Goal: Find specific page/section: Find specific page/section

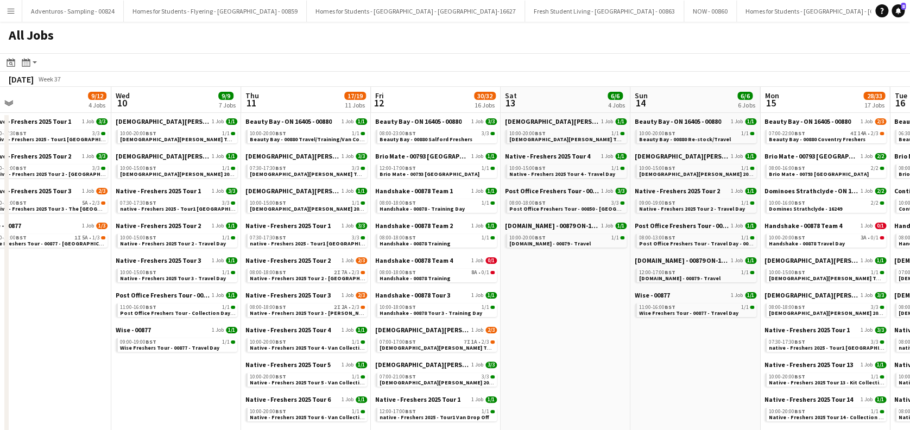
drag, startPoint x: 200, startPoint y: 347, endPoint x: 681, endPoint y: 292, distance: 484.2
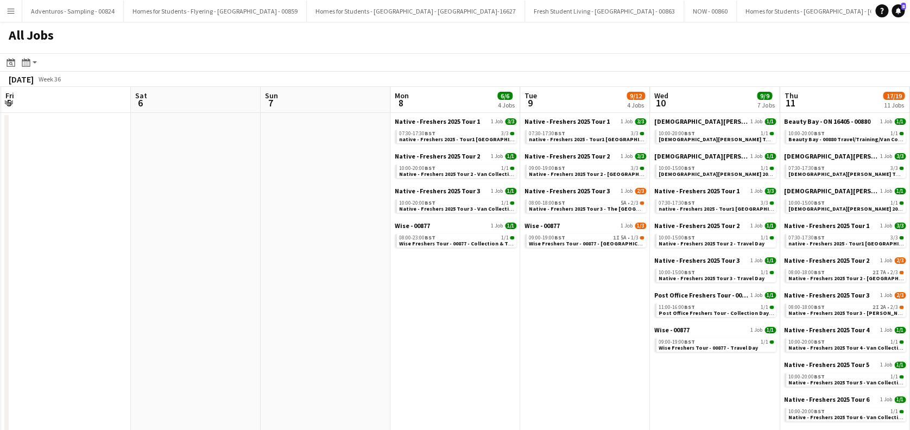
scroll to position [0, 248]
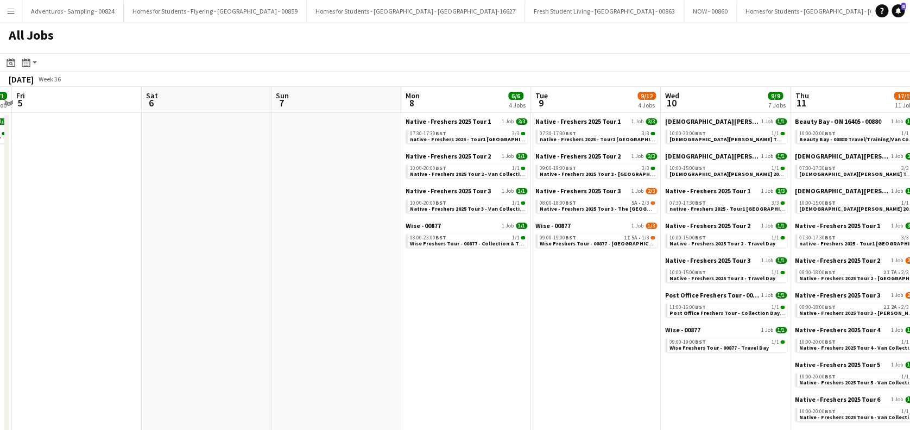
drag, startPoint x: 78, startPoint y: 343, endPoint x: 625, endPoint y: 297, distance: 549.1
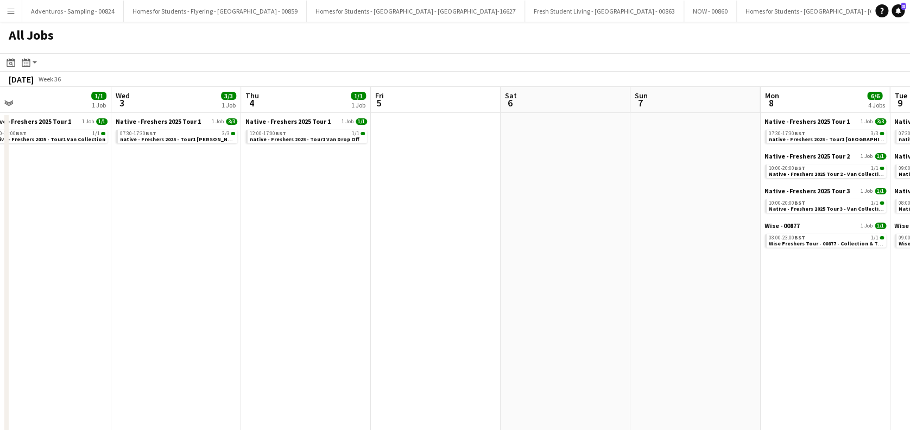
drag, startPoint x: 220, startPoint y: 360, endPoint x: 579, endPoint y: 357, distance: 358.9
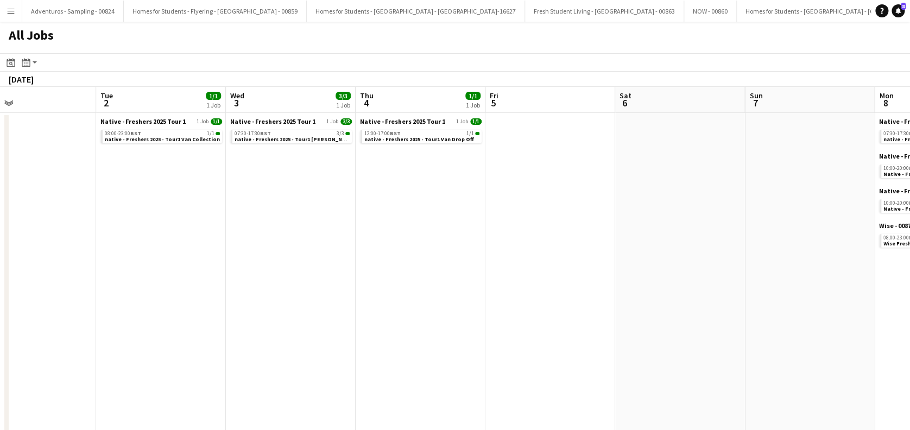
scroll to position [0, 282]
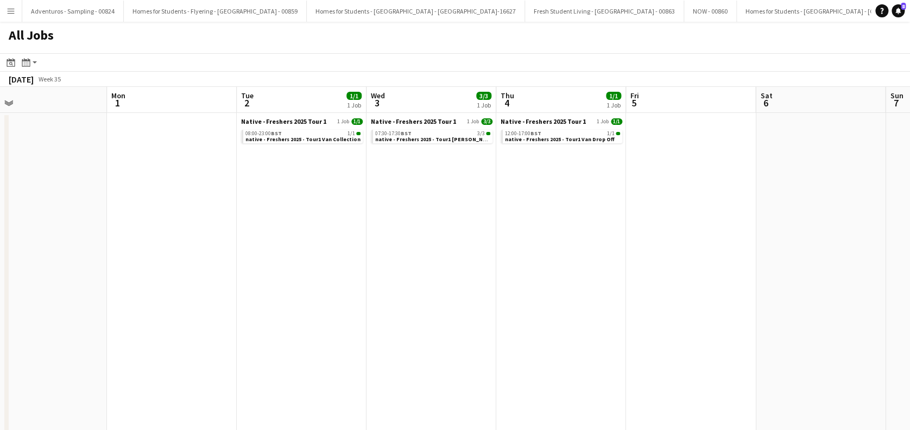
drag, startPoint x: 219, startPoint y: 376, endPoint x: 474, endPoint y: 365, distance: 255.4
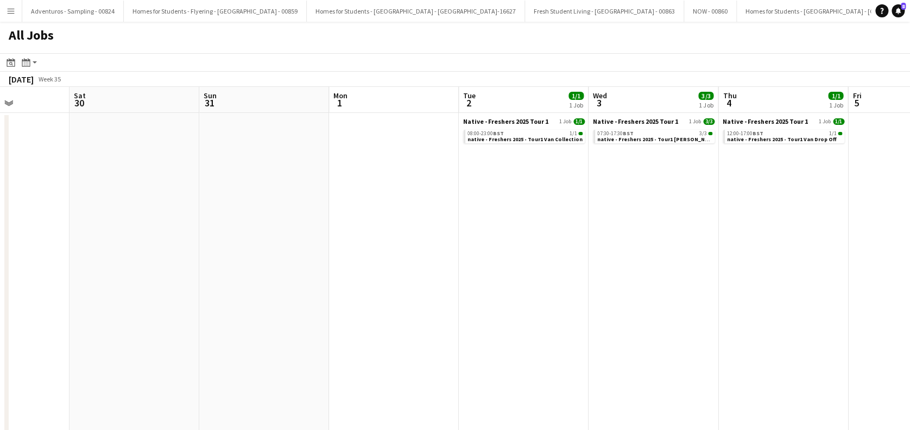
drag, startPoint x: 217, startPoint y: 350, endPoint x: 569, endPoint y: 350, distance: 352.3
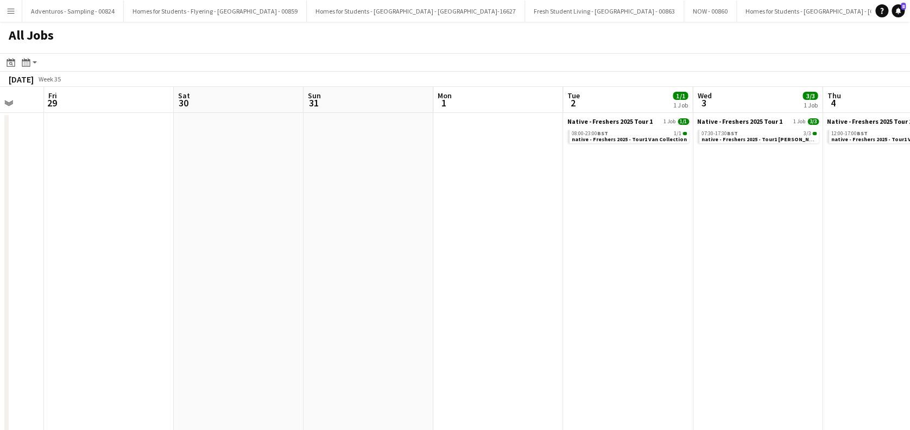
drag, startPoint x: 150, startPoint y: 344, endPoint x: 499, endPoint y: 340, distance: 348.5
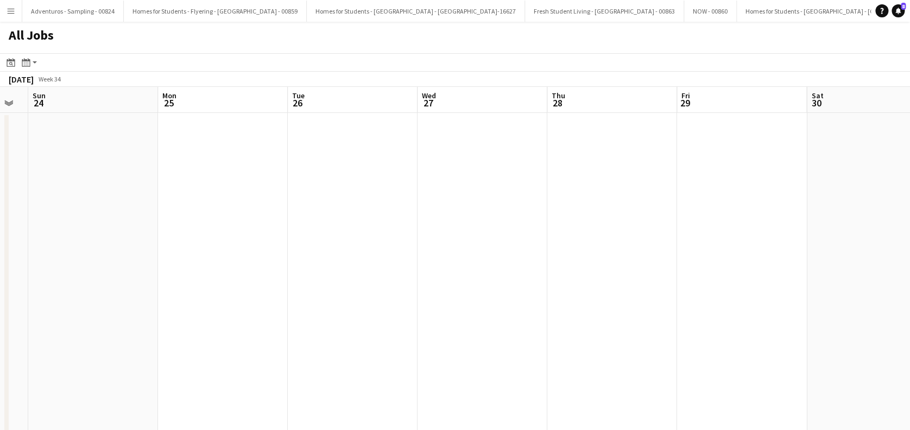
drag, startPoint x: 397, startPoint y: 340, endPoint x: 453, endPoint y: 340, distance: 56.5
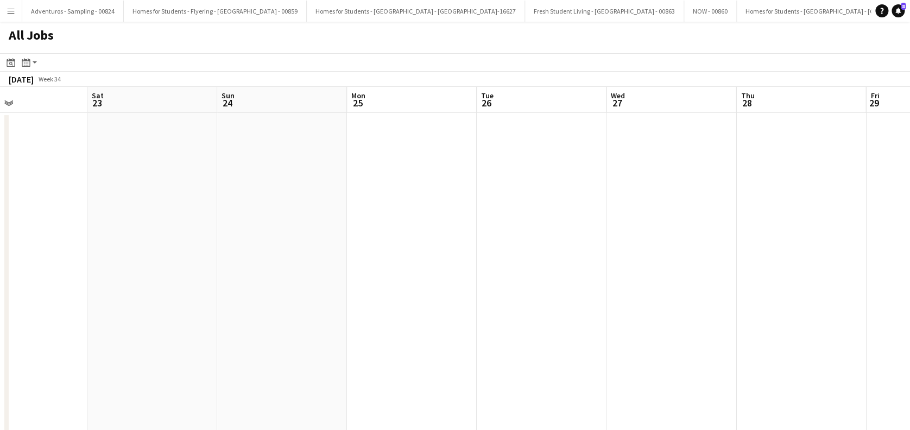
drag, startPoint x: 452, startPoint y: 339, endPoint x: 483, endPoint y: 339, distance: 30.9
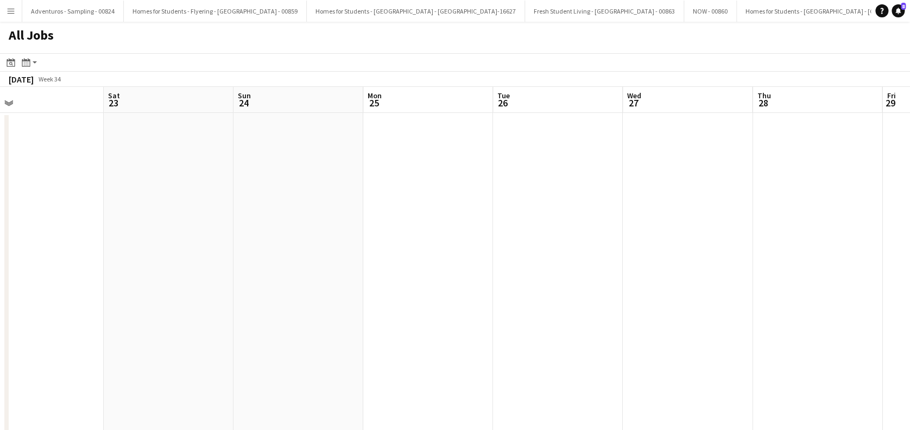
drag, startPoint x: 251, startPoint y: 341, endPoint x: 423, endPoint y: 340, distance: 171.5
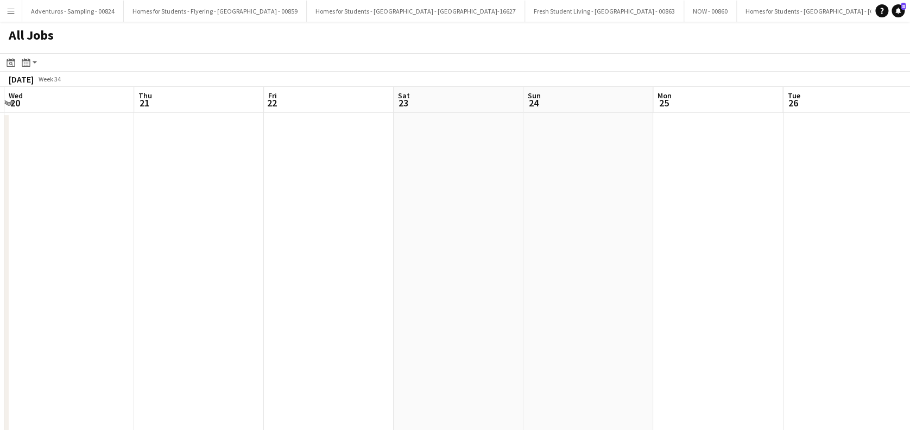
drag, startPoint x: 232, startPoint y: 316, endPoint x: 409, endPoint y: 316, distance: 177.0
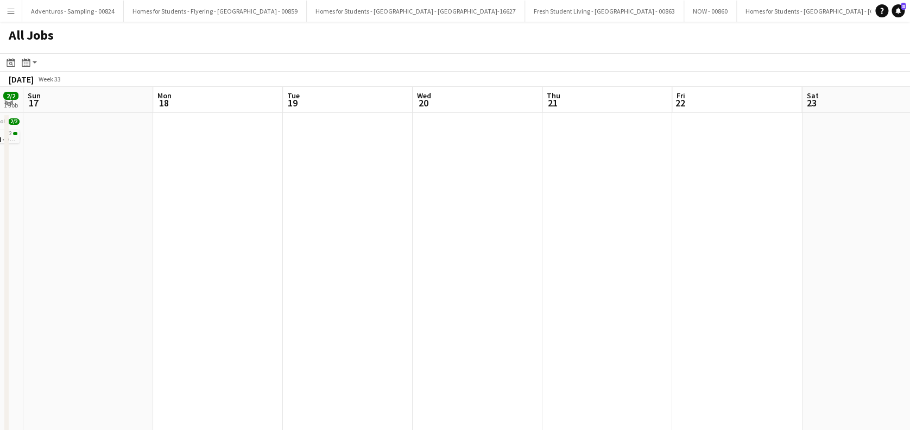
drag, startPoint x: 362, startPoint y: 314, endPoint x: 424, endPoint y: 312, distance: 62.5
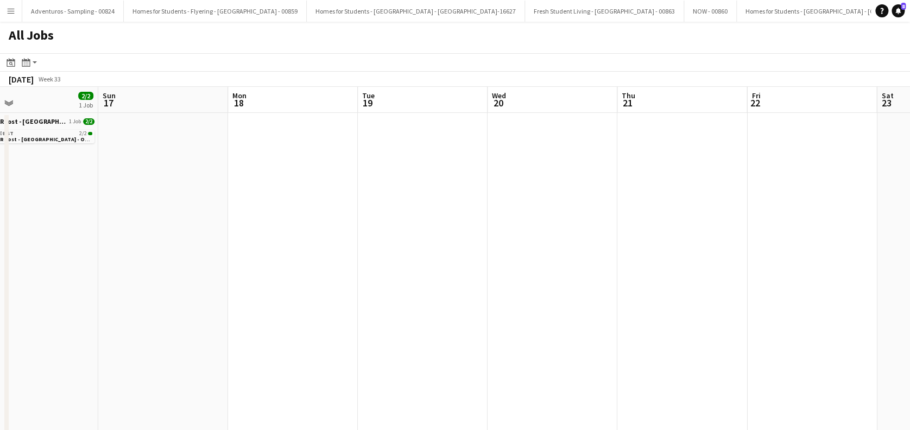
drag, startPoint x: 326, startPoint y: 317, endPoint x: 383, endPoint y: 321, distance: 57.7
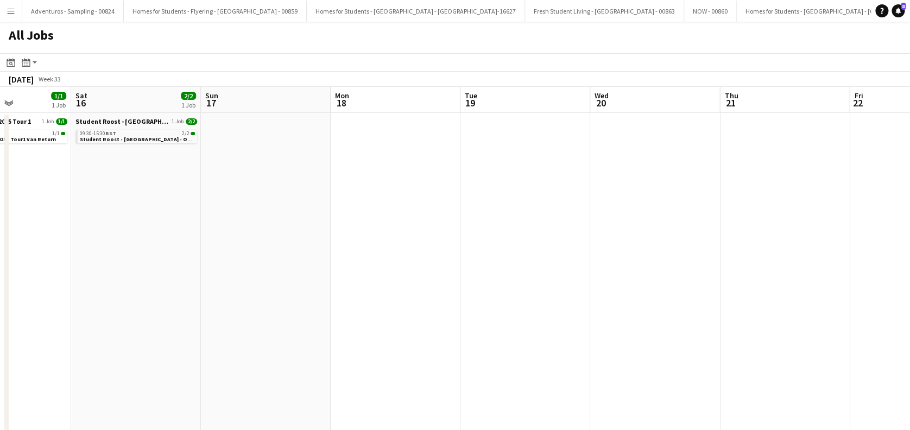
scroll to position [0, 308]
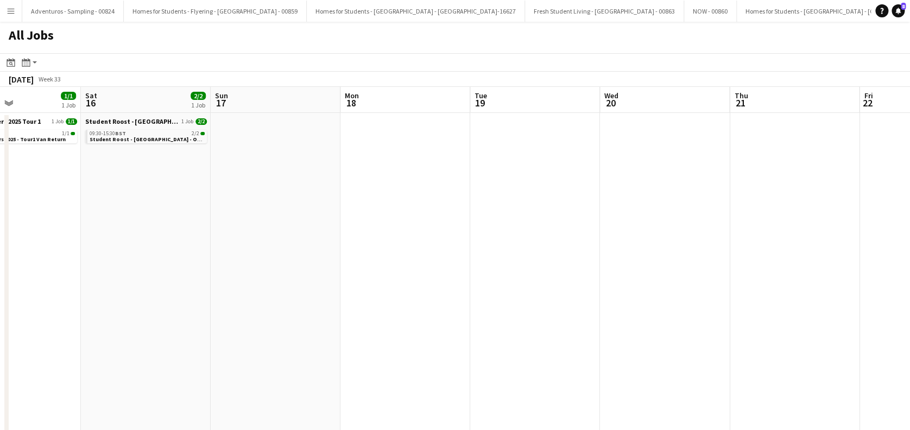
drag, startPoint x: 300, startPoint y: 320, endPoint x: 379, endPoint y: 320, distance: 79.3
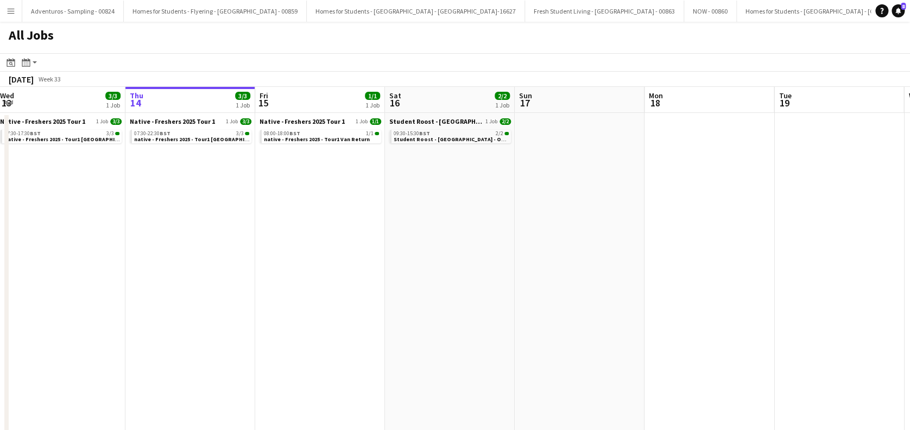
scroll to position [0, 261]
drag, startPoint x: 232, startPoint y: 287, endPoint x: 408, endPoint y: 287, distance: 176.4
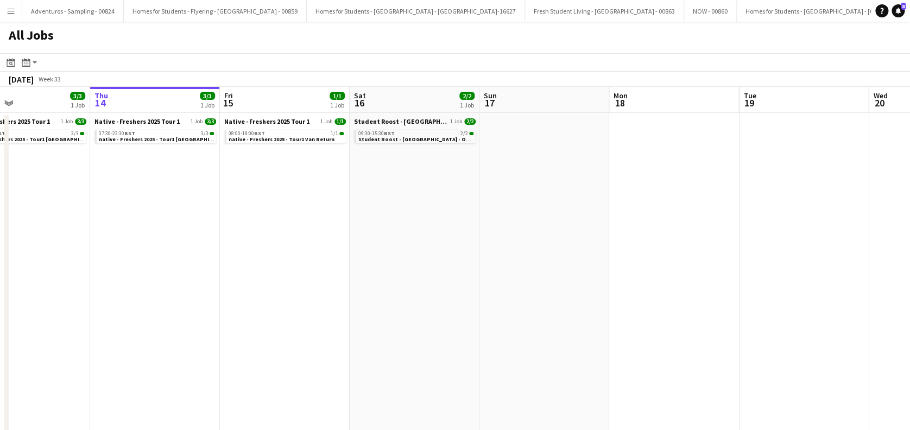
scroll to position [0, 282]
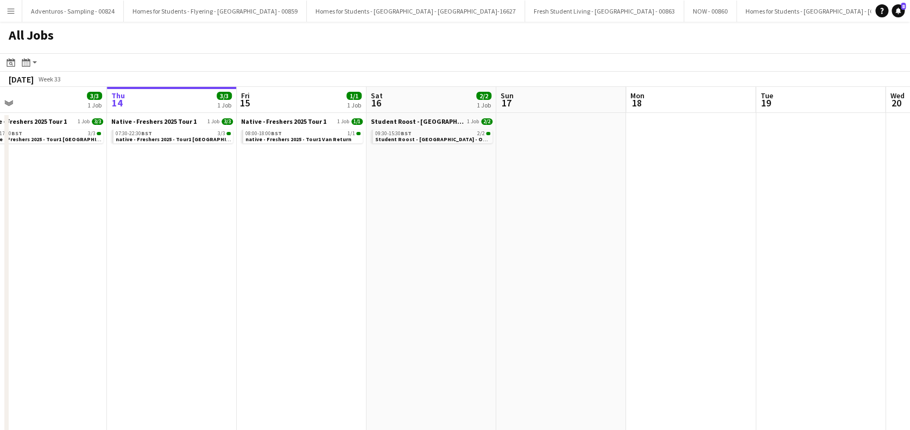
drag, startPoint x: 220, startPoint y: 319, endPoint x: 326, endPoint y: 317, distance: 105.9
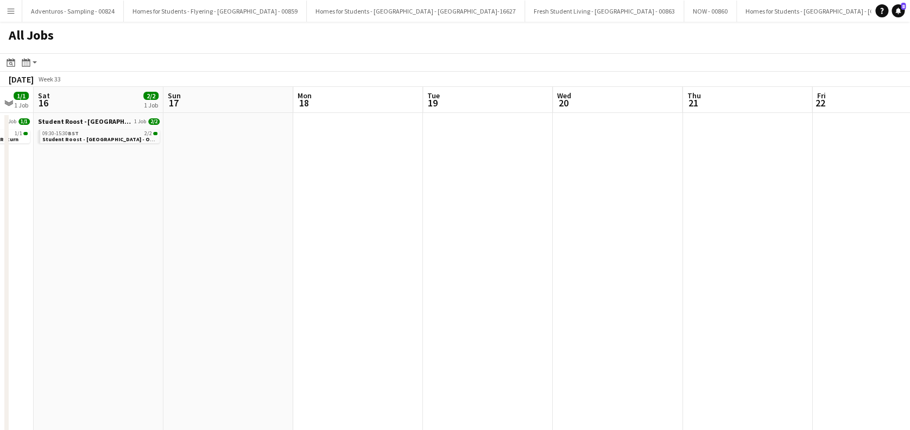
drag, startPoint x: 552, startPoint y: 326, endPoint x: 218, endPoint y: 362, distance: 335.3
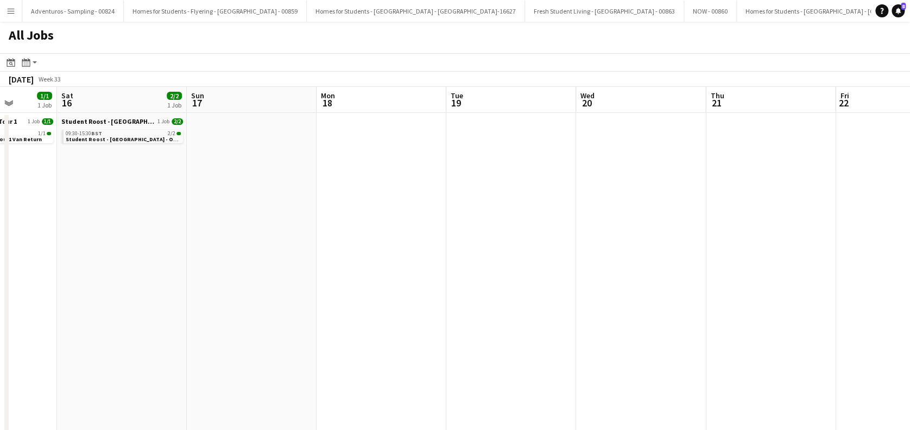
scroll to position [0, 315]
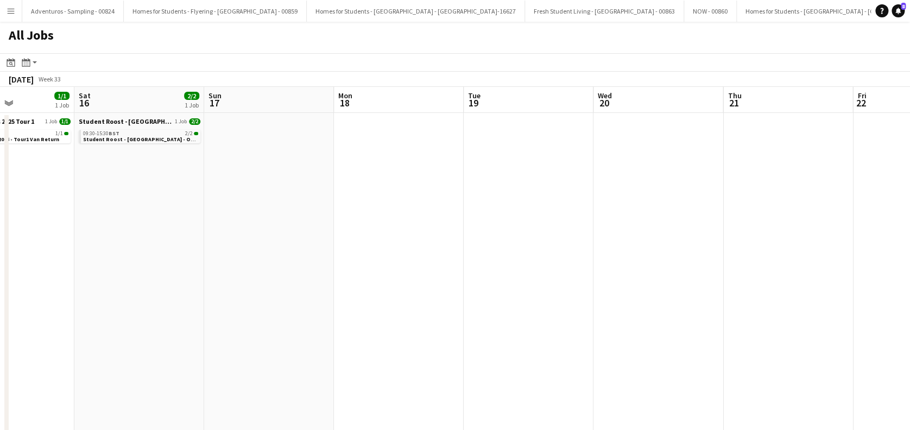
drag, startPoint x: 238, startPoint y: 343, endPoint x: 505, endPoint y: 343, distance: 267.6
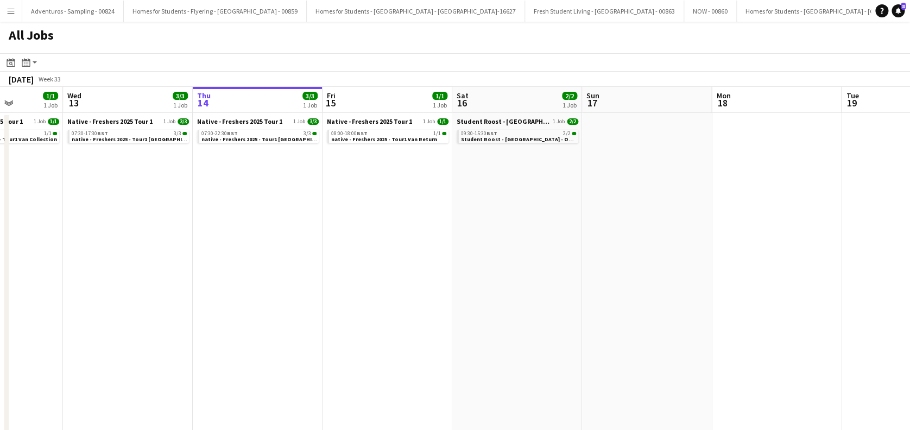
scroll to position [0, 308]
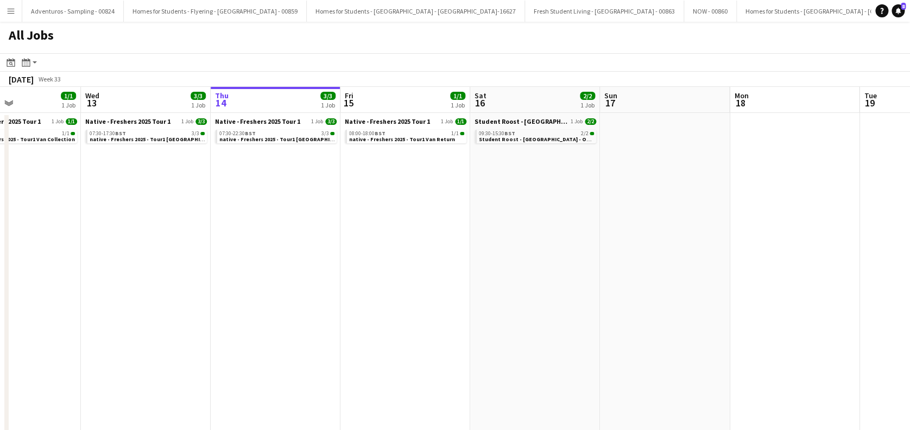
drag, startPoint x: 204, startPoint y: 326, endPoint x: 340, endPoint y: 330, distance: 136.3
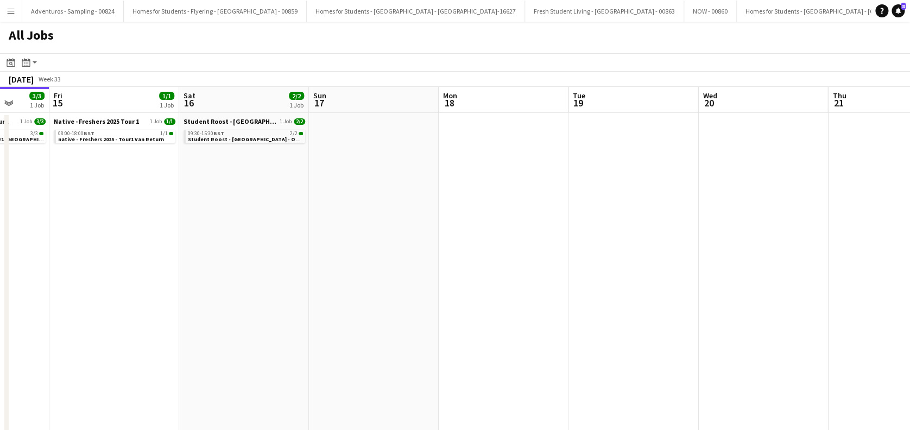
scroll to position [0, 369]
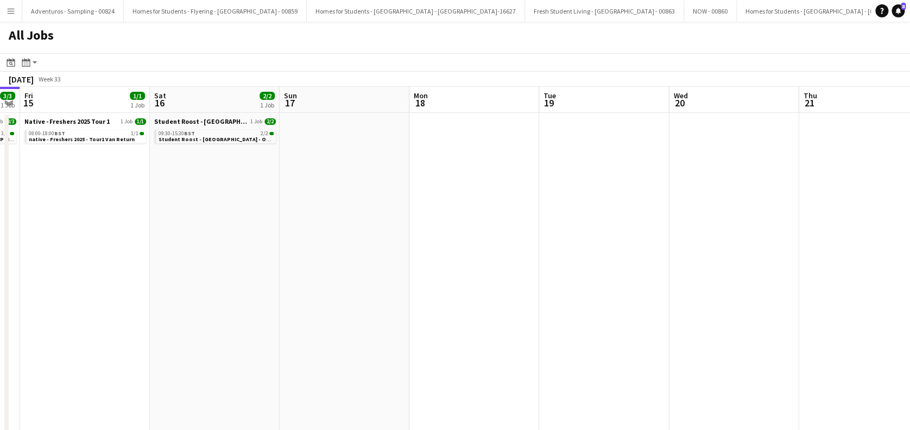
drag, startPoint x: 541, startPoint y: 315, endPoint x: 221, endPoint y: 360, distance: 323.4
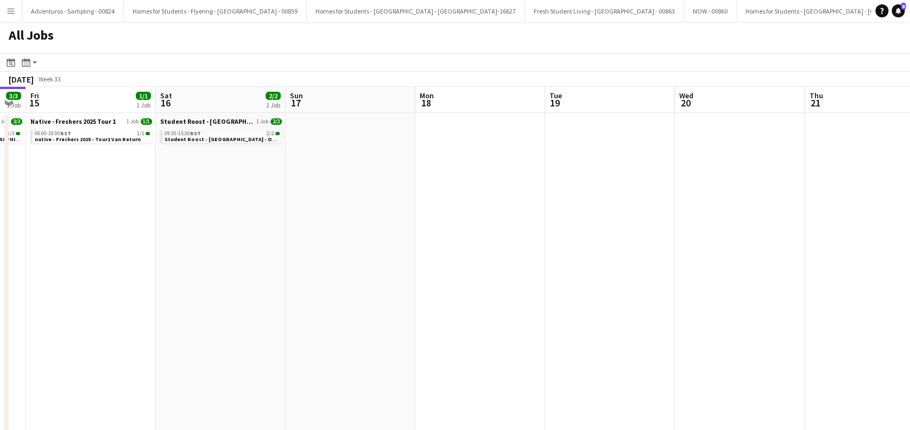
drag, startPoint x: 641, startPoint y: 349, endPoint x: 647, endPoint y: 369, distance: 21.1
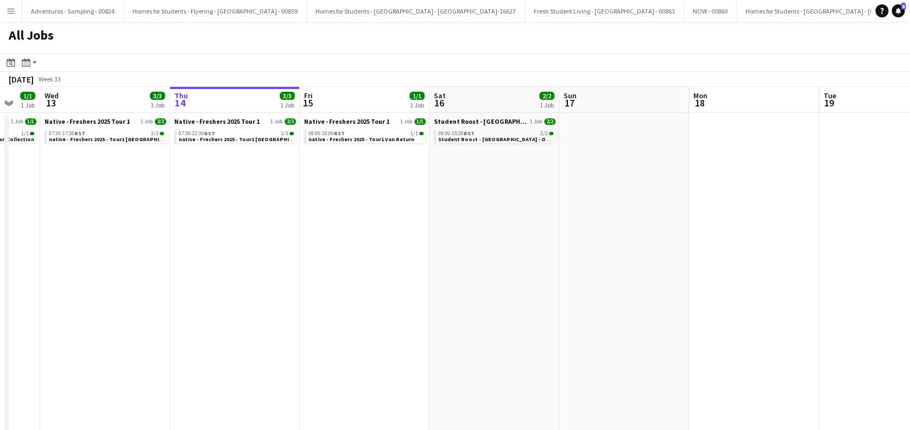
drag, startPoint x: 194, startPoint y: 345, endPoint x: 457, endPoint y: 348, distance: 262.8
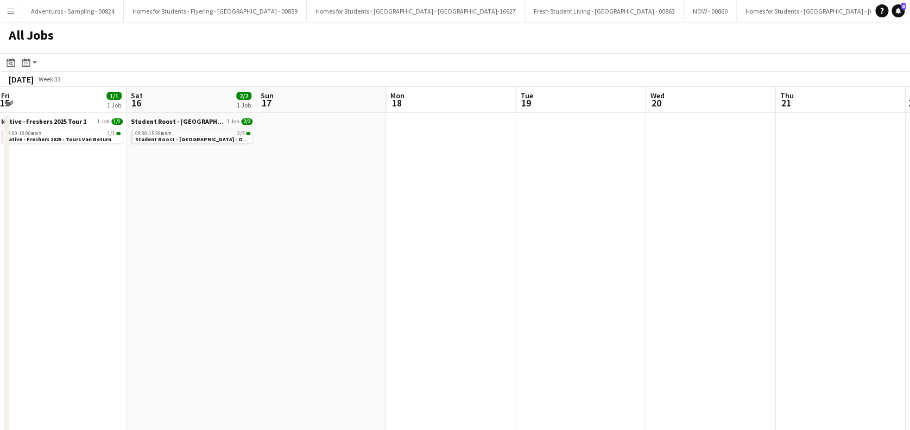
scroll to position [0, 548]
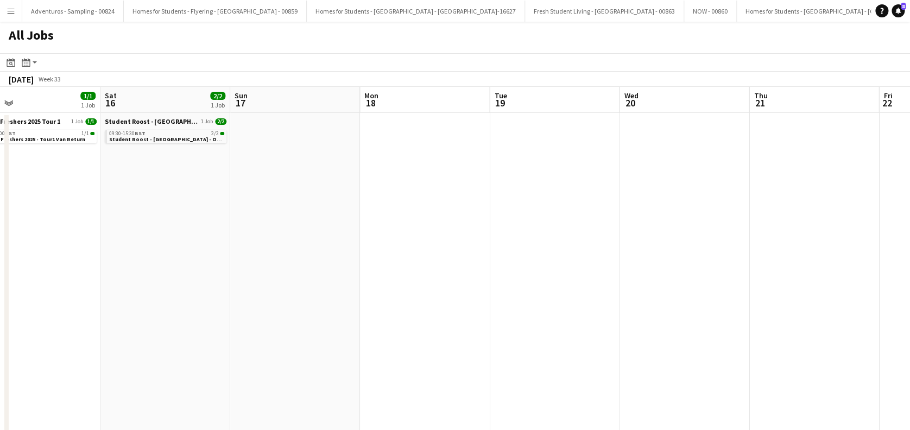
drag, startPoint x: 579, startPoint y: 295, endPoint x: 249, endPoint y: 363, distance: 336.3
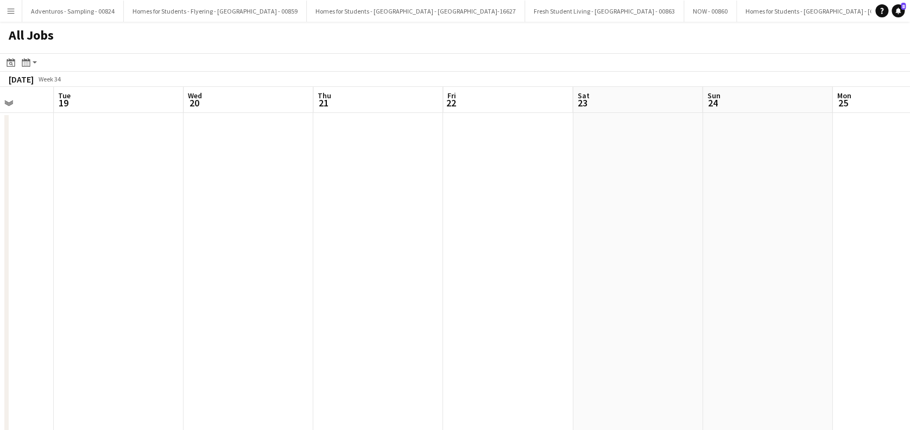
drag, startPoint x: 543, startPoint y: 316, endPoint x: 105, endPoint y: 347, distance: 438.6
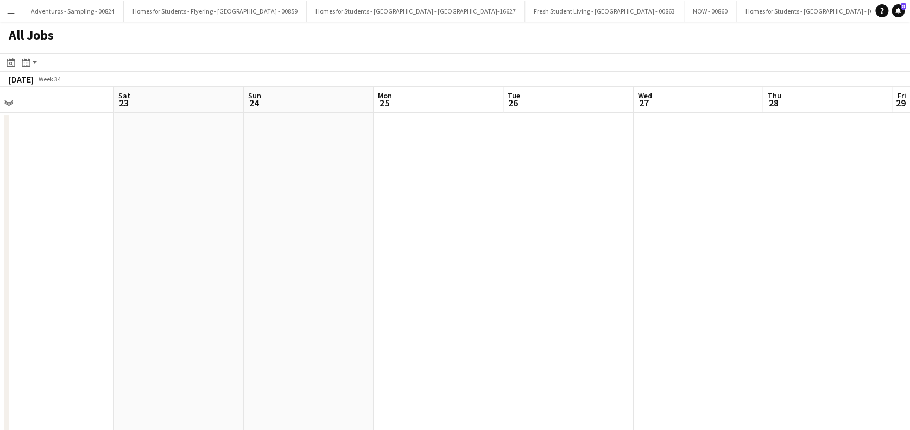
drag, startPoint x: 624, startPoint y: 353, endPoint x: 235, endPoint y: 358, distance: 389.8
drag, startPoint x: 444, startPoint y: 350, endPoint x: 337, endPoint y: 350, distance: 106.9
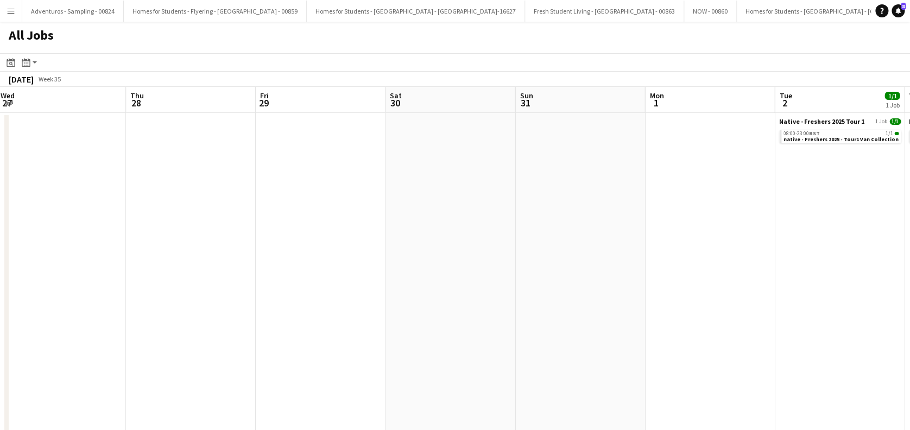
drag, startPoint x: 676, startPoint y: 350, endPoint x: 425, endPoint y: 349, distance: 250.8
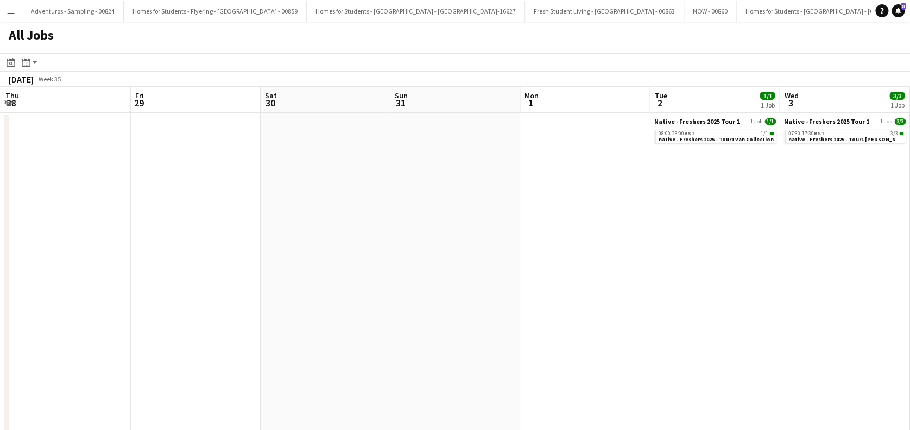
drag, startPoint x: 482, startPoint y: 356, endPoint x: 314, endPoint y: 356, distance: 168.3
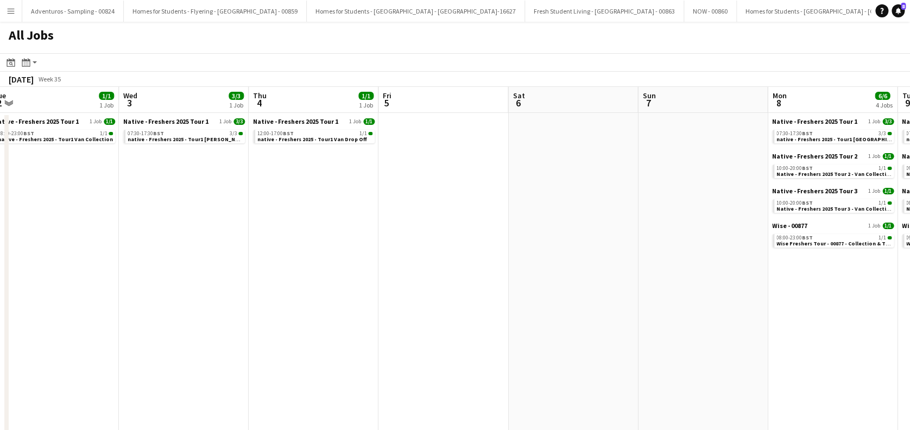
drag, startPoint x: 407, startPoint y: 360, endPoint x: 369, endPoint y: 360, distance: 38.5
